Goal: Task Accomplishment & Management: Use online tool/utility

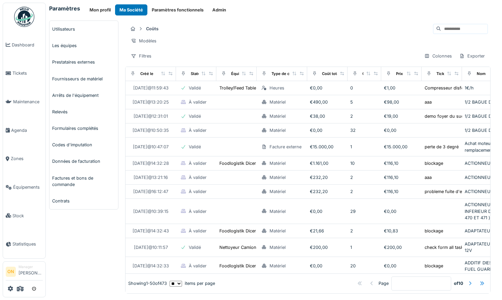
click at [238, 44] on div "Modèles" at bounding box center [308, 41] width 360 height 10
click at [19, 122] on link "Agenda" at bounding box center [24, 130] width 42 height 29
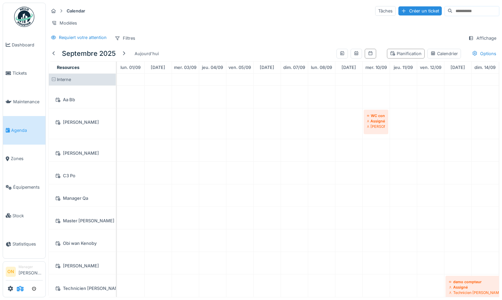
click at [23, 290] on icon at bounding box center [20, 288] width 7 height 5
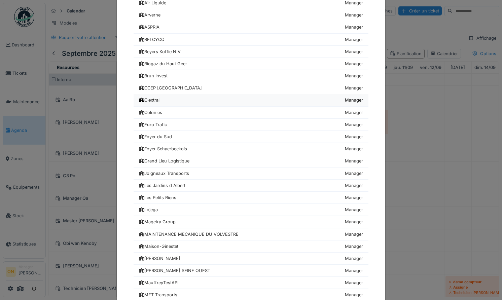
scroll to position [302, 0]
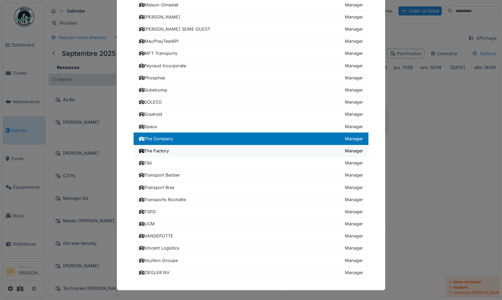
click at [157, 148] on div "The Factory" at bounding box center [154, 151] width 30 height 6
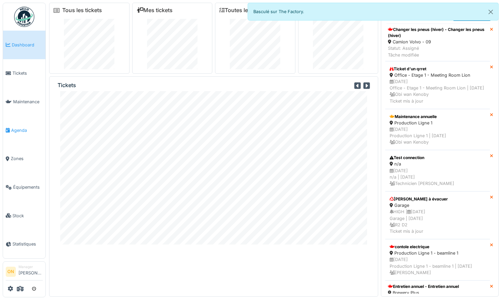
click at [14, 122] on link "Agenda" at bounding box center [24, 130] width 42 height 29
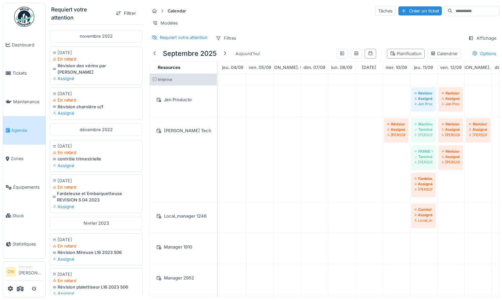
scroll to position [0, 127]
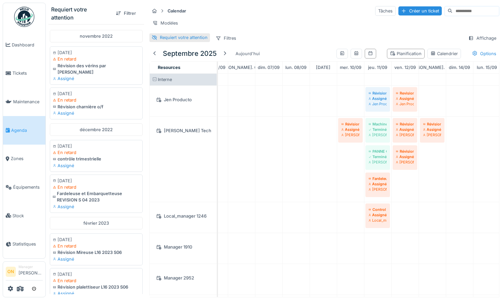
click at [182, 38] on div "Requiert votre attention" at bounding box center [184, 37] width 48 height 6
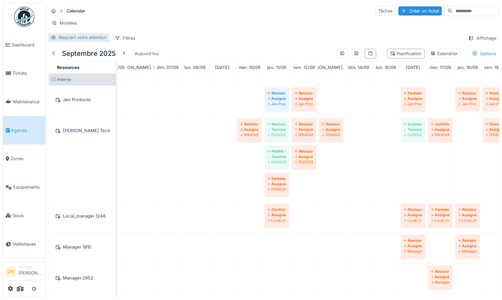
scroll to position [0, 0]
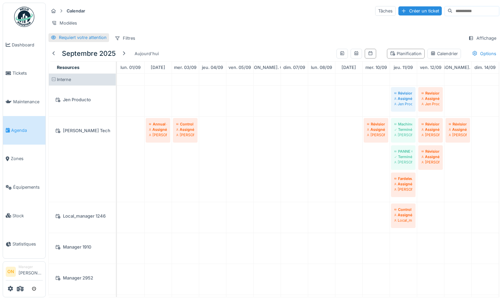
click at [75, 37] on div "Requiert votre attention" at bounding box center [83, 37] width 48 height 6
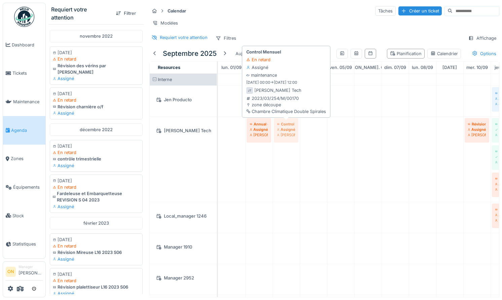
drag, startPoint x: 283, startPoint y: 129, endPoint x: 276, endPoint y: 133, distance: 8.9
click at [218, 133] on div "Annual control preventive Assigné John Tech Control Mensuel Assigné John Tech R…" at bounding box center [218, 159] width 0 height 85
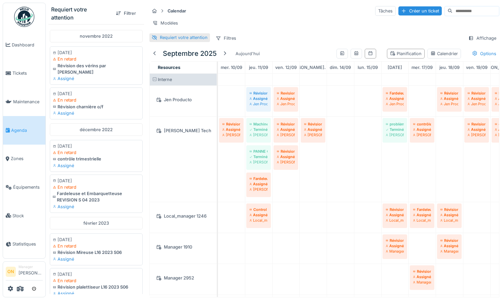
click at [169, 42] on div "Calendar Tâches Créer un ticket Modèles Requiert votre attention Filtres Affich…" at bounding box center [324, 24] width 355 height 43
click at [168, 39] on div "Requiert votre attention" at bounding box center [184, 37] width 48 height 6
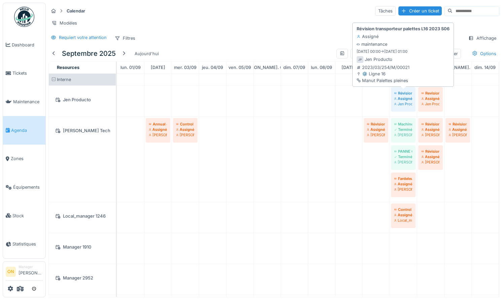
click at [400, 99] on div "Assigné" at bounding box center [403, 98] width 18 height 5
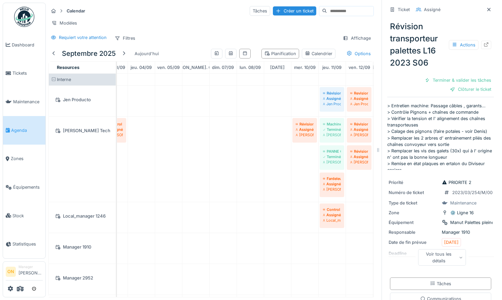
drag, startPoint x: 487, startPoint y: 13, endPoint x: 472, endPoint y: 20, distance: 16.3
click at [486, 12] on div at bounding box center [489, 9] width 10 height 8
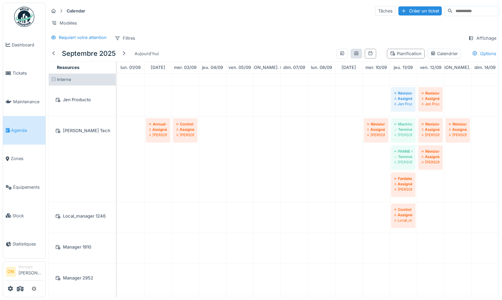
click at [352, 51] on div at bounding box center [356, 54] width 11 height 10
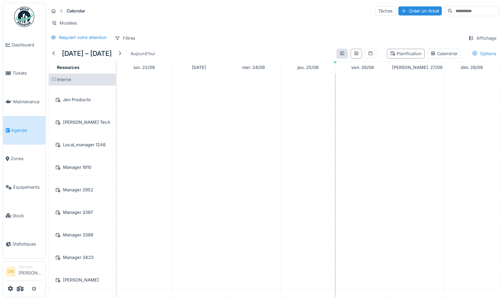
click at [338, 54] on div at bounding box center [342, 54] width 11 height 10
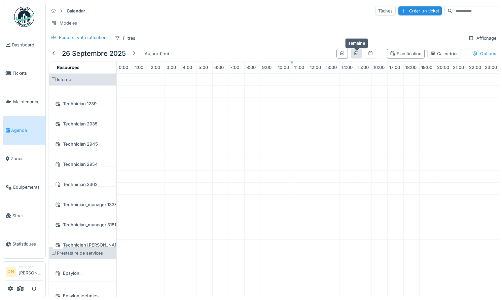
click at [355, 52] on icon at bounding box center [356, 53] width 5 height 4
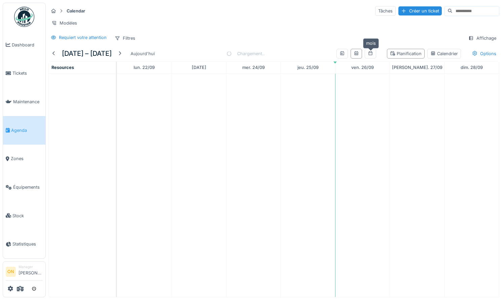
drag, startPoint x: 373, startPoint y: 52, endPoint x: 377, endPoint y: 53, distance: 3.7
click at [373, 52] on icon at bounding box center [370, 53] width 5 height 4
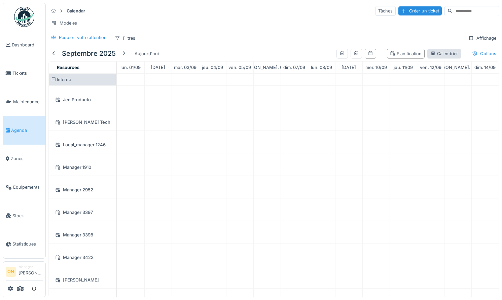
click at [432, 52] on icon at bounding box center [432, 53] width 5 height 4
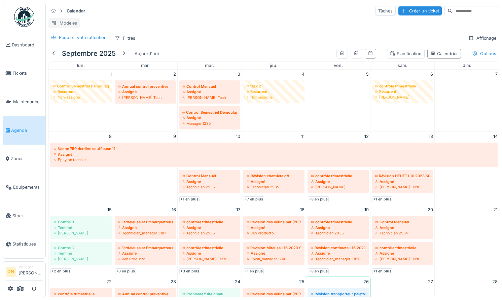
drag, startPoint x: 62, startPoint y: 21, endPoint x: 68, endPoint y: 23, distance: 6.4
click at [62, 21] on div "Modèles" at bounding box center [64, 23] width 32 height 10
click at [146, 23] on div "Modèles" at bounding box center [273, 23] width 451 height 10
click at [485, 38] on div "Affichage" at bounding box center [482, 38] width 34 height 10
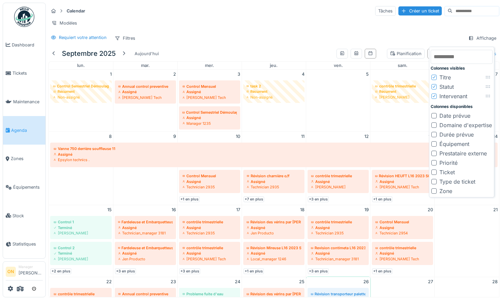
click at [434, 115] on div at bounding box center [433, 115] width 5 height 5
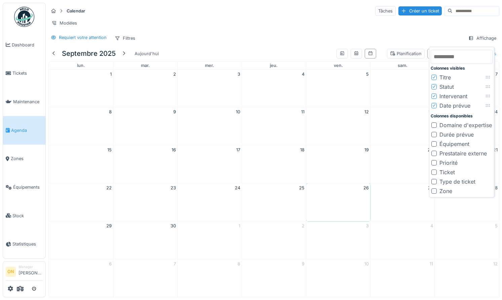
click at [434, 124] on div at bounding box center [433, 124] width 5 height 5
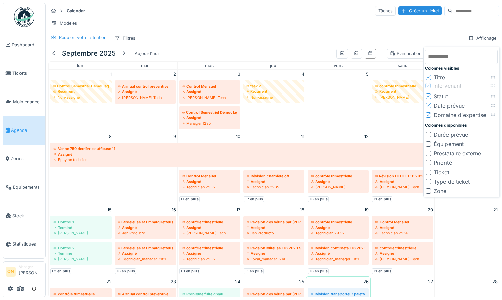
drag, startPoint x: 492, startPoint y: 95, endPoint x: 492, endPoint y: 83, distance: 11.8
click at [492, 83] on icon at bounding box center [492, 85] width 5 height 4
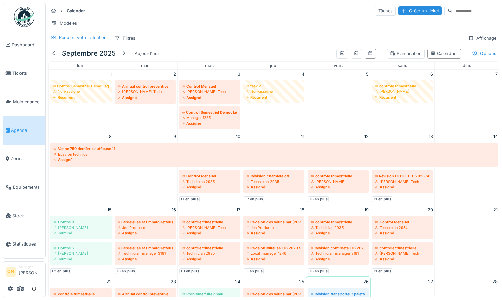
click at [304, 40] on div "Requiert votre attention Filtres Affichage" at bounding box center [273, 38] width 451 height 10
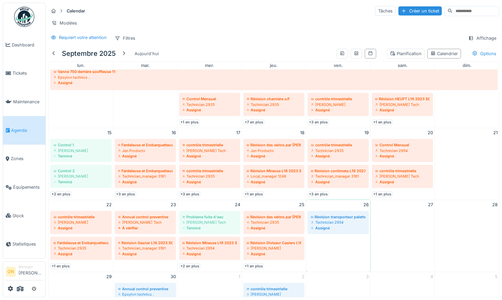
scroll to position [124, 0]
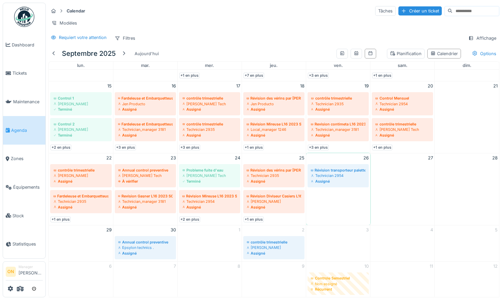
click at [254, 32] on div "Calendar Tâches Créer un ticket Modèles Requiert votre attention Filtres Affich…" at bounding box center [274, 24] width 456 height 43
